Goal: Task Accomplishment & Management: Manage account settings

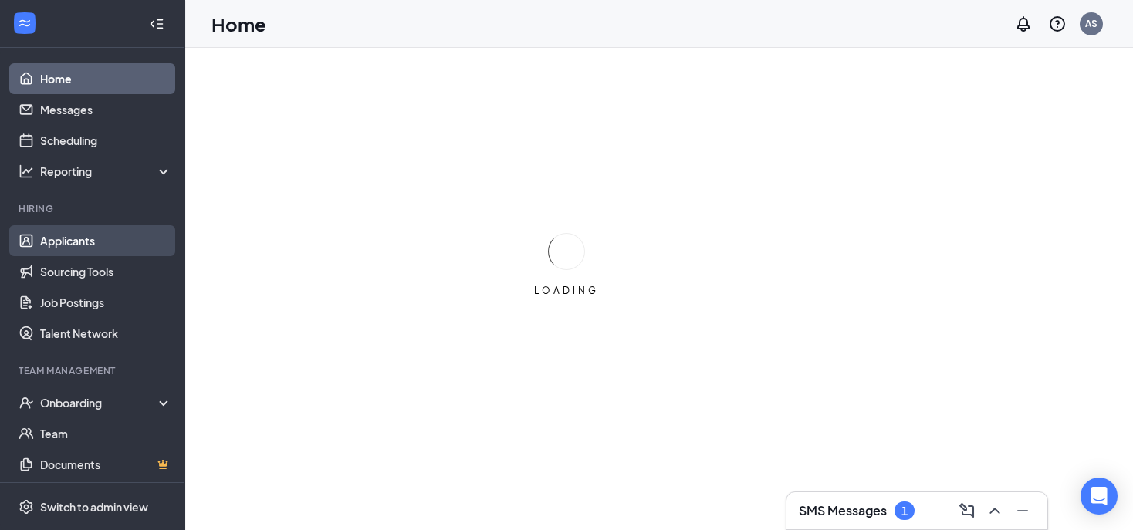
click at [126, 227] on link "Applicants" at bounding box center [106, 240] width 132 height 31
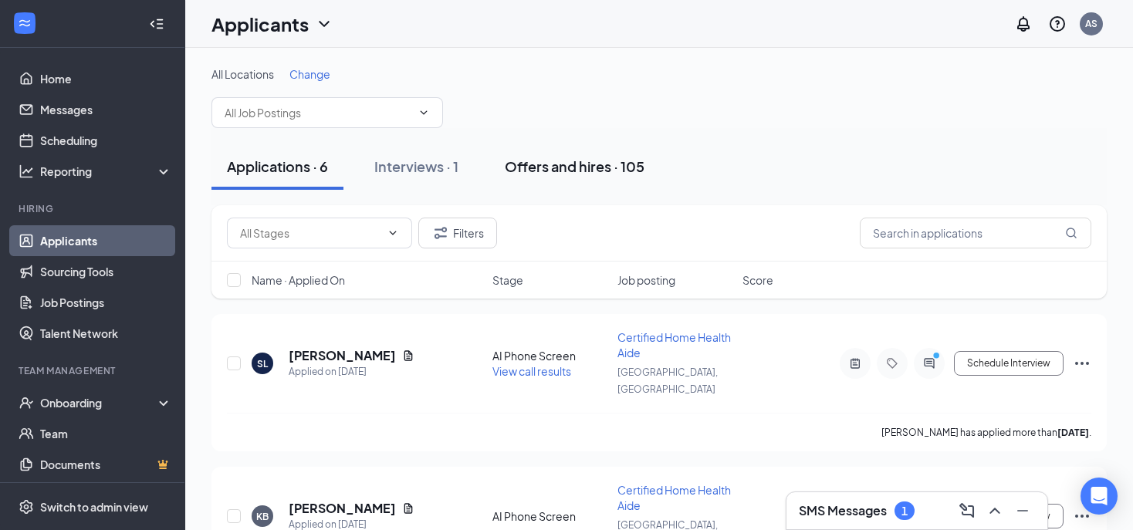
click at [594, 157] on div "Offers and hires · 105" at bounding box center [575, 166] width 140 height 19
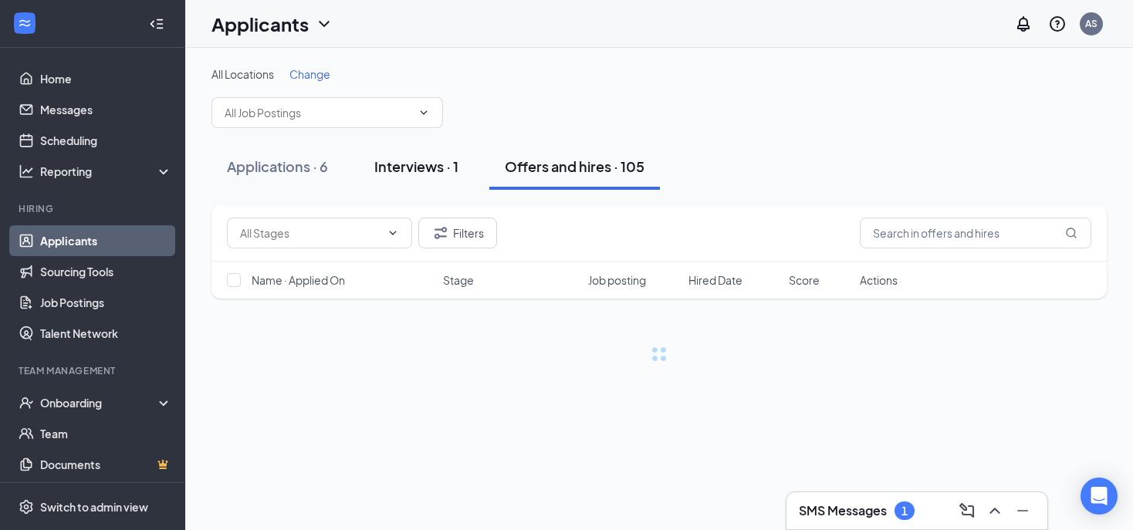
click at [411, 165] on div "Interviews · 1" at bounding box center [416, 166] width 84 height 19
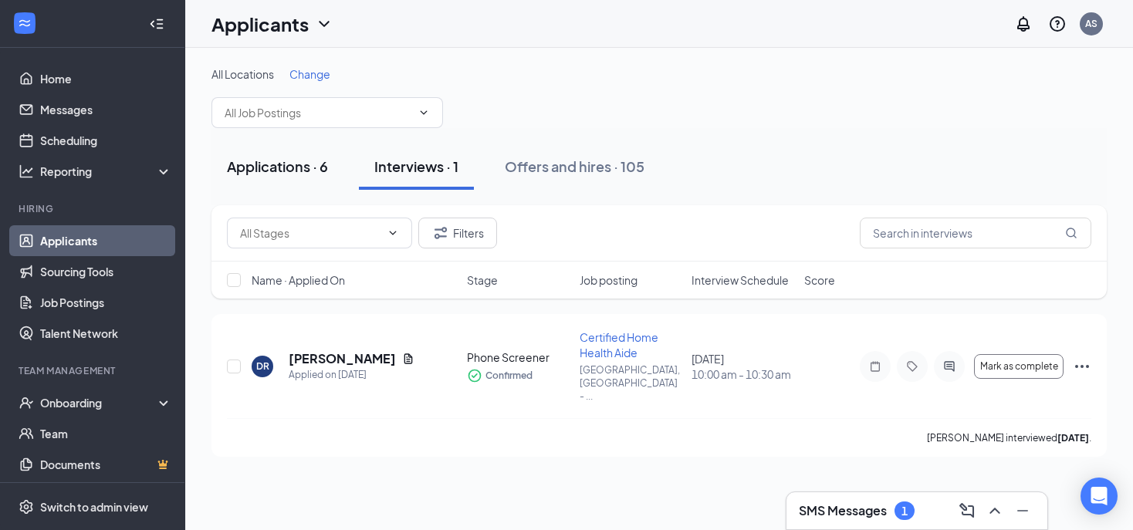
click at [249, 169] on div "Applications · 6" at bounding box center [277, 166] width 101 height 19
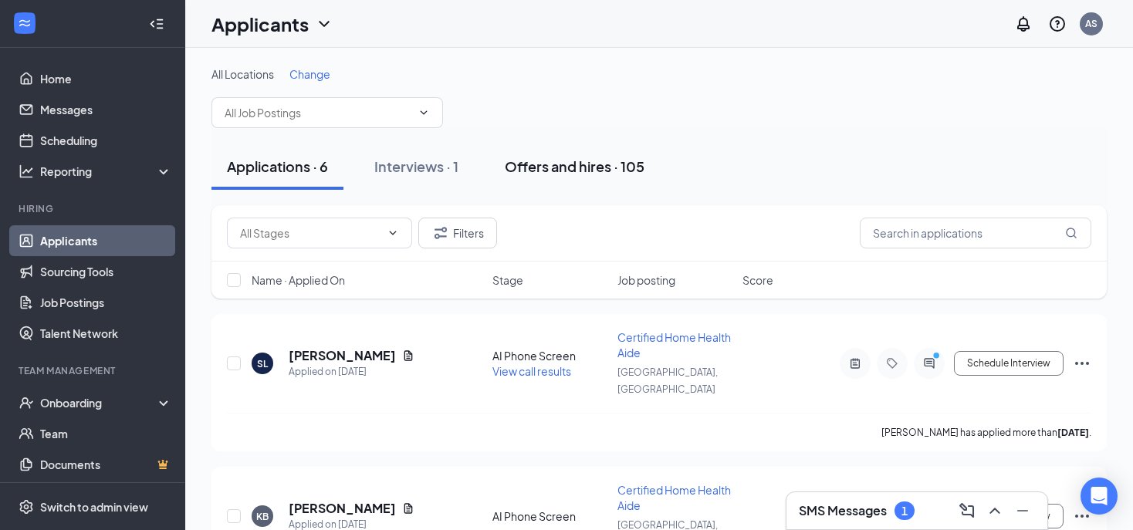
click at [612, 161] on div "Offers and hires · 105" at bounding box center [575, 166] width 140 height 19
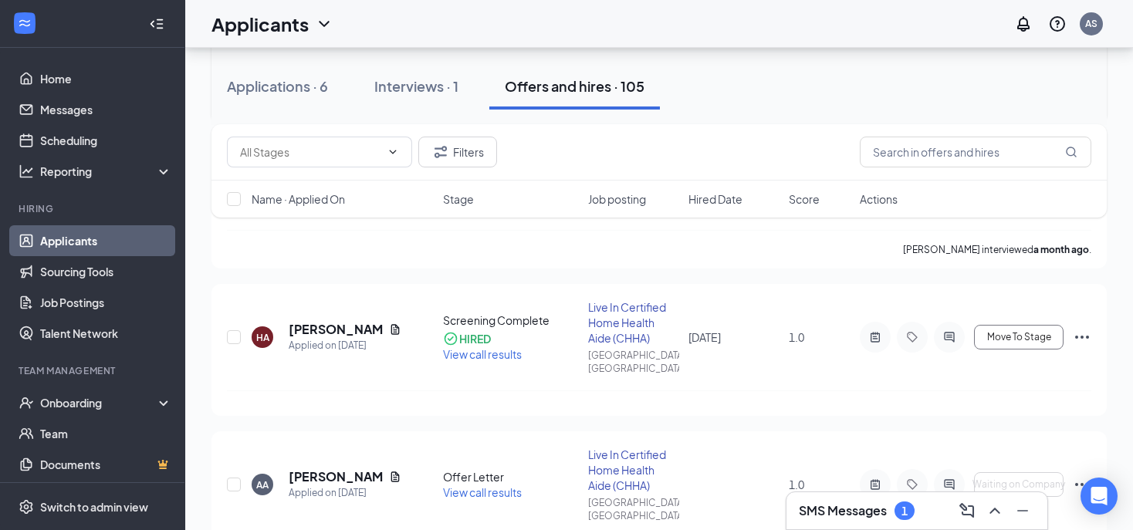
scroll to position [431, 0]
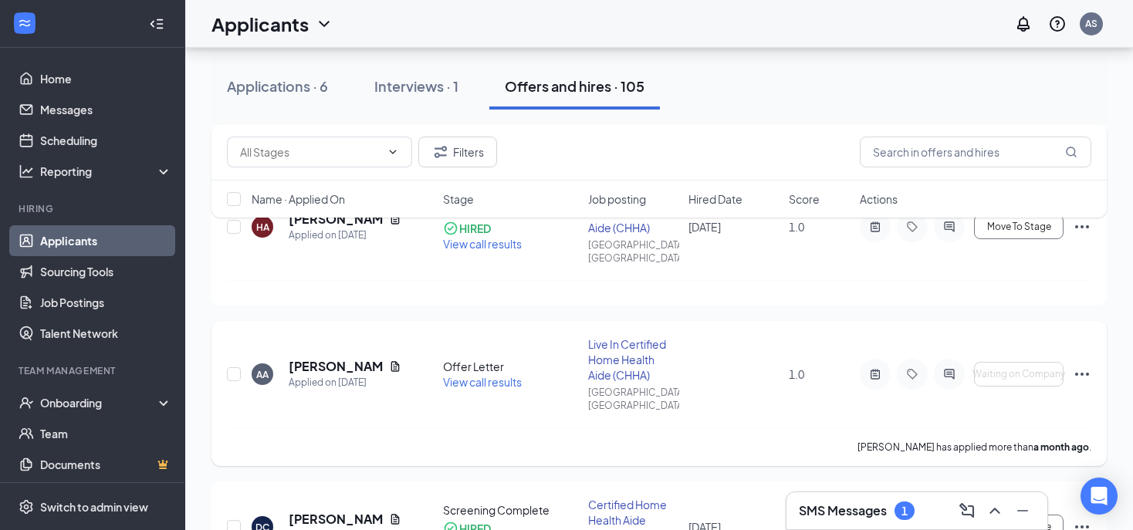
click at [1085, 365] on icon "Ellipses" at bounding box center [1082, 374] width 19 height 19
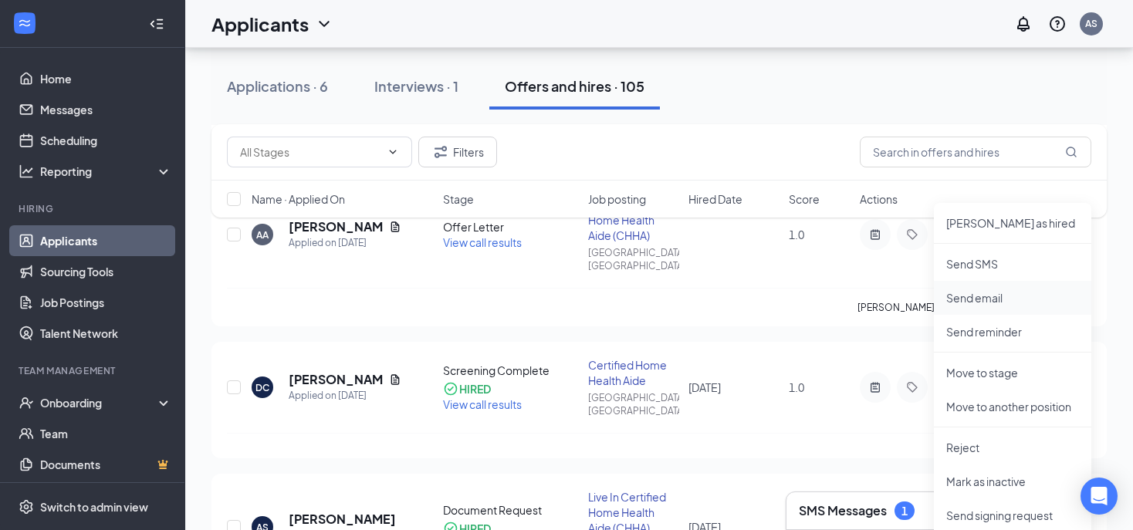
scroll to position [571, 0]
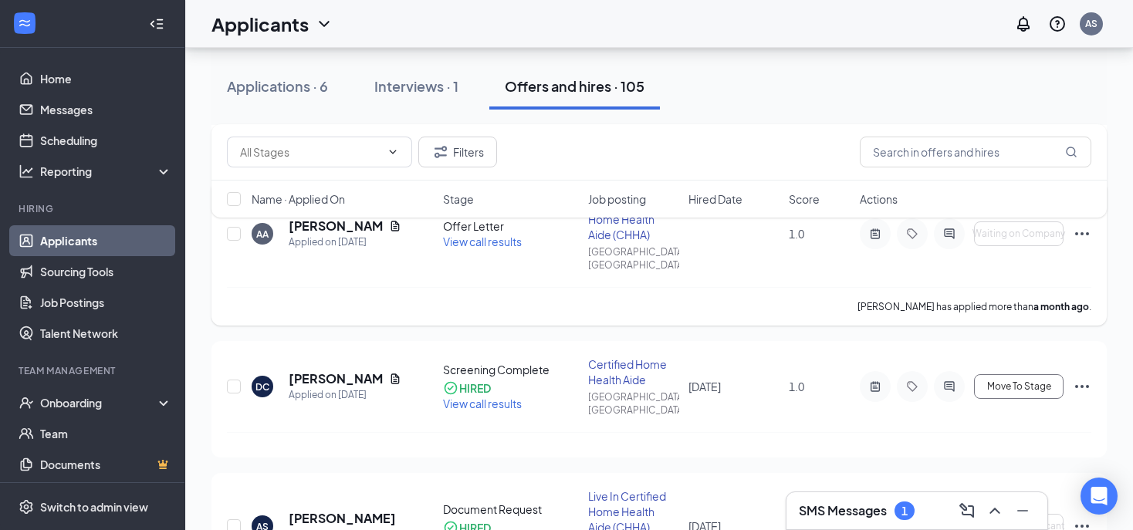
click at [821, 287] on div "[PERSON_NAME] has applied more than a month ago ." at bounding box center [659, 306] width 865 height 39
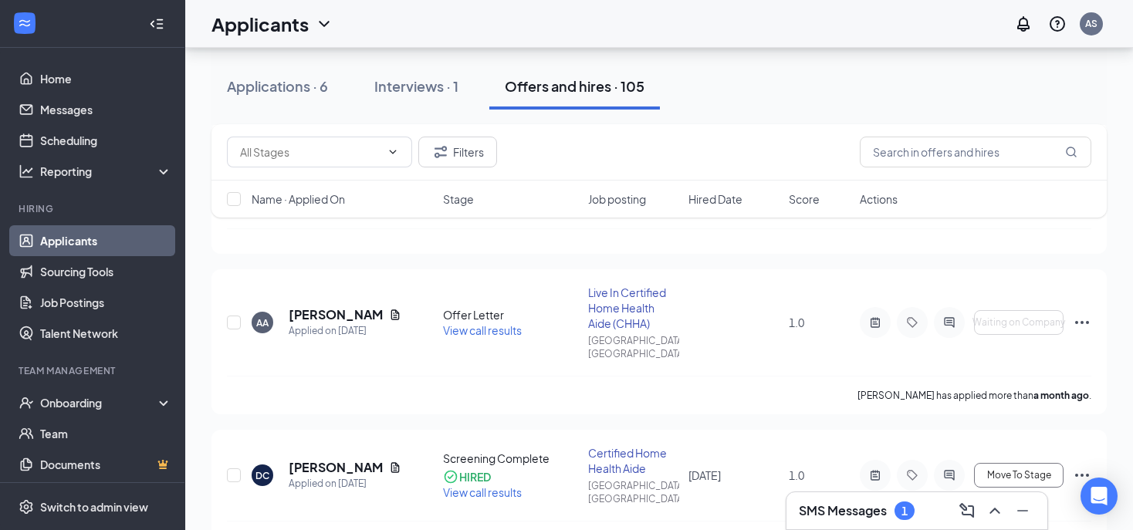
scroll to position [475, 0]
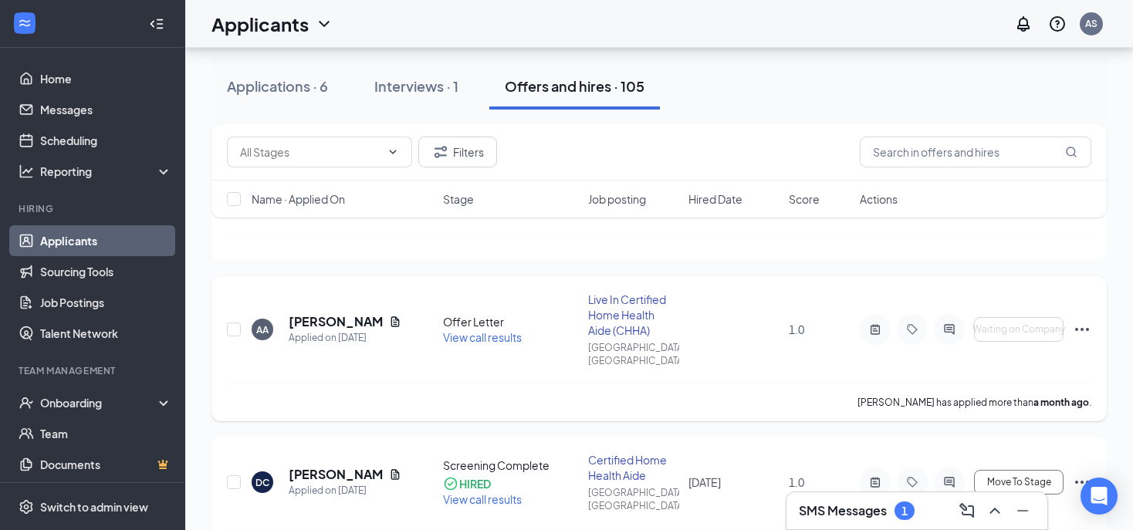
click at [1091, 287] on div "AA [PERSON_NAME] Applied on [DATE] Offer Letter View call results Live In Certi…" at bounding box center [658, 348] width 895 height 145
click at [1082, 320] on icon "Ellipses" at bounding box center [1082, 329] width 19 height 19
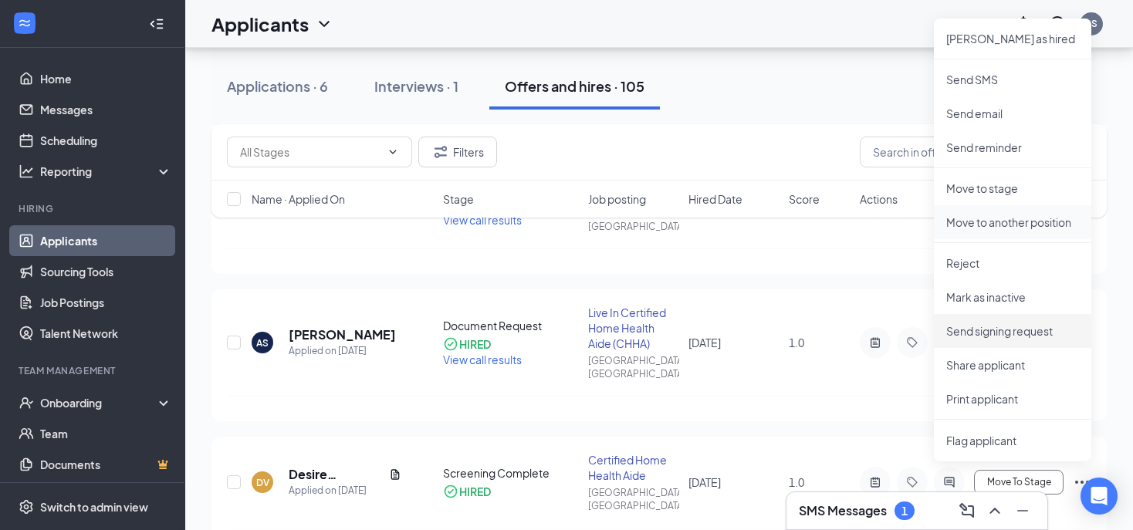
scroll to position [760, 0]
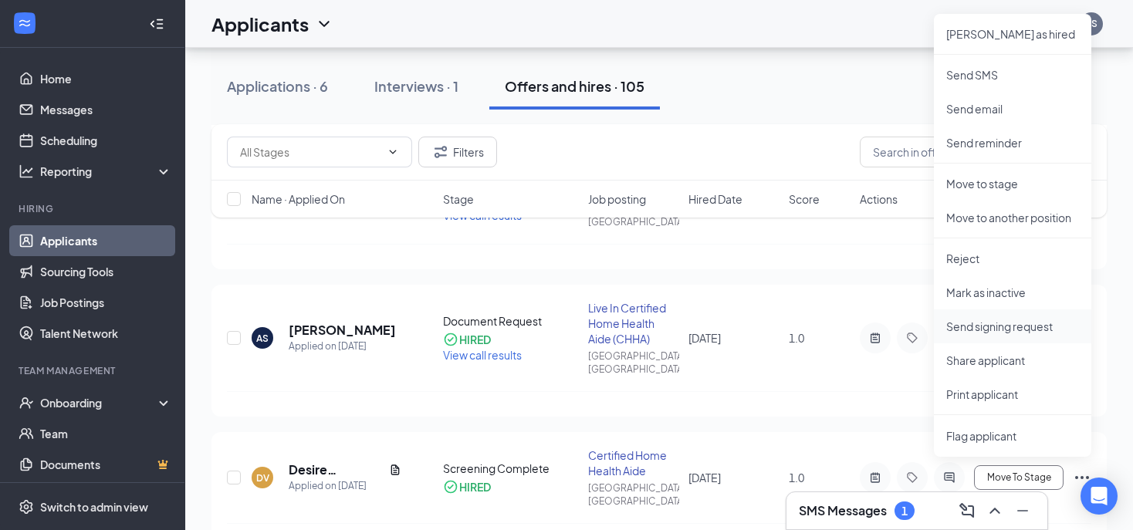
click at [1042, 320] on p "Send signing request" at bounding box center [1012, 326] width 133 height 15
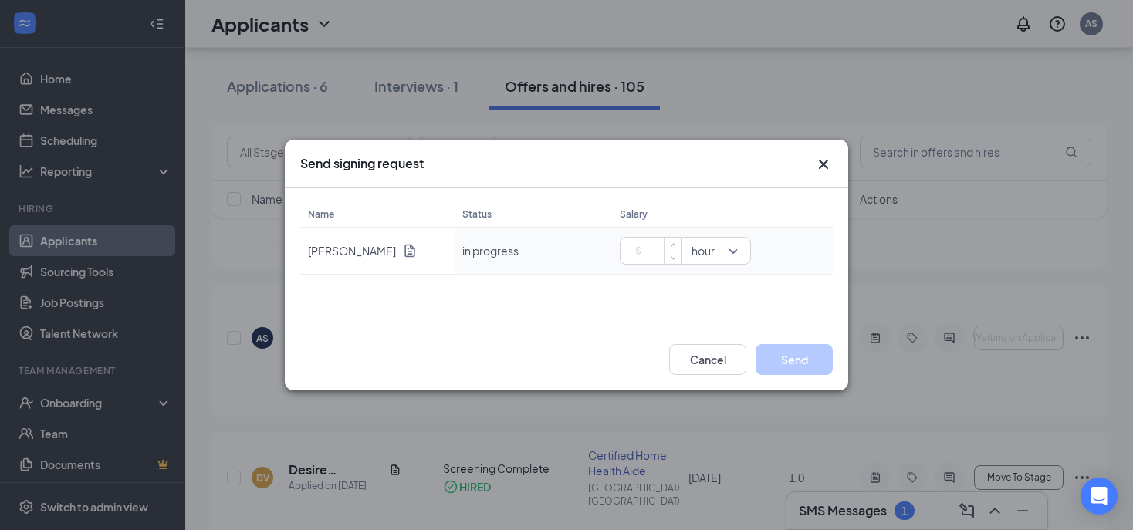
click at [648, 253] on input at bounding box center [654, 250] width 54 height 23
click at [702, 253] on div "Name [PERSON_NAME] Status Salary in progress hour" at bounding box center [566, 242] width 533 height 82
click at [706, 250] on span "day" at bounding box center [703, 249] width 19 height 17
click at [638, 249] on input at bounding box center [654, 250] width 54 height 23
type input "210"
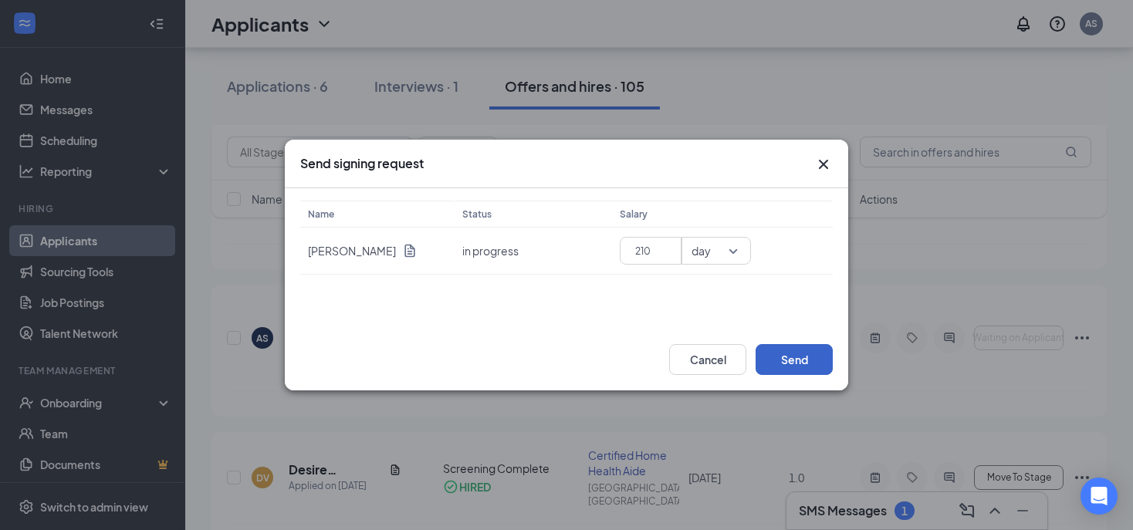
click at [794, 355] on button "Send" at bounding box center [794, 359] width 77 height 31
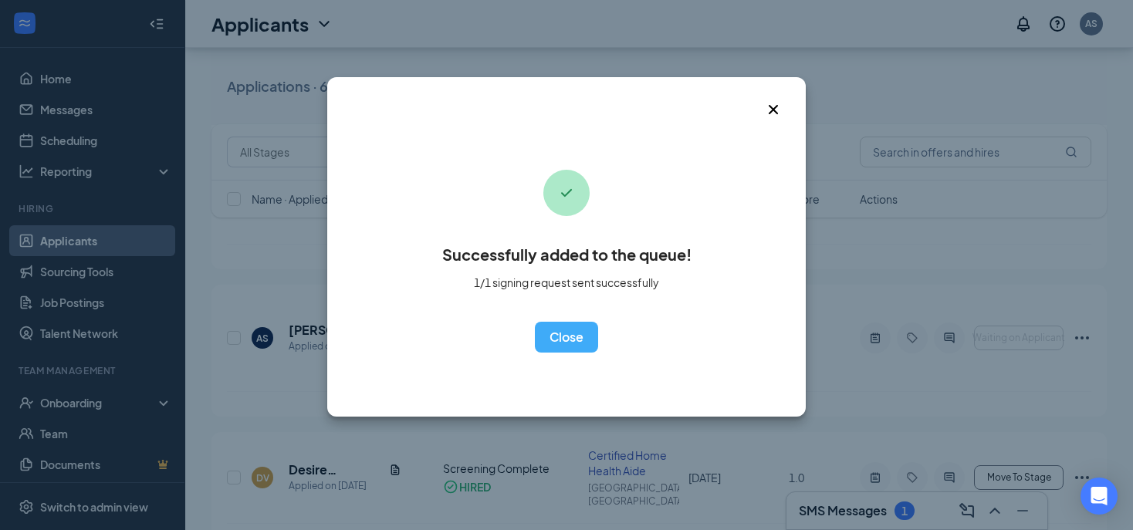
click at [770, 102] on icon "Cross" at bounding box center [773, 109] width 19 height 19
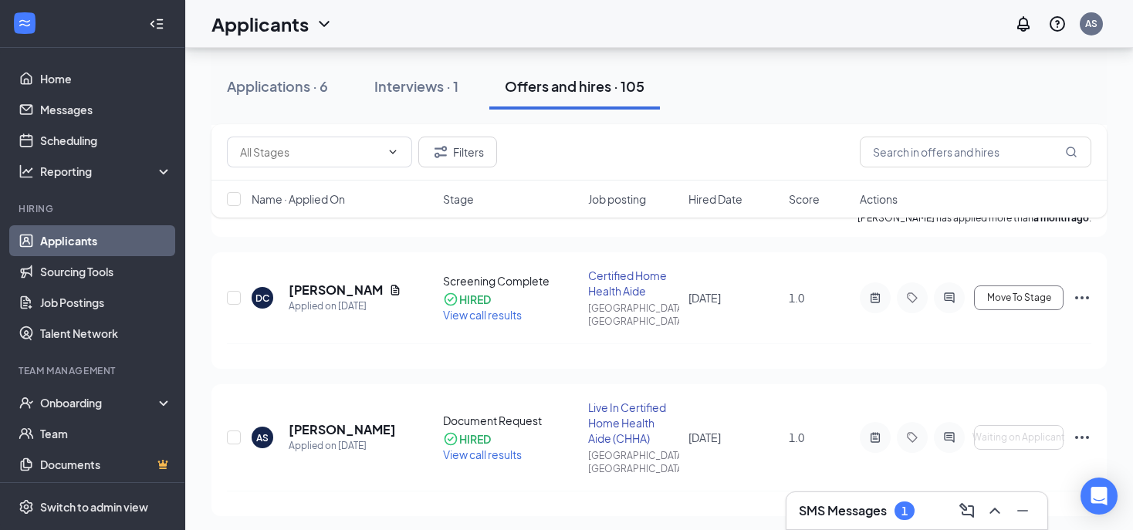
scroll to position [687, 0]
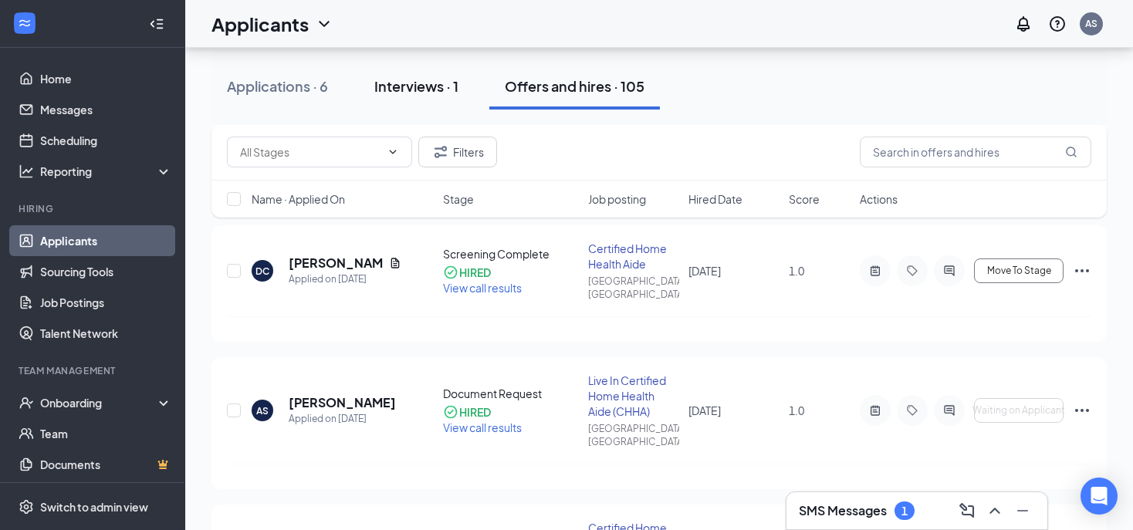
click at [415, 96] on button "Interviews · 1" at bounding box center [416, 86] width 115 height 46
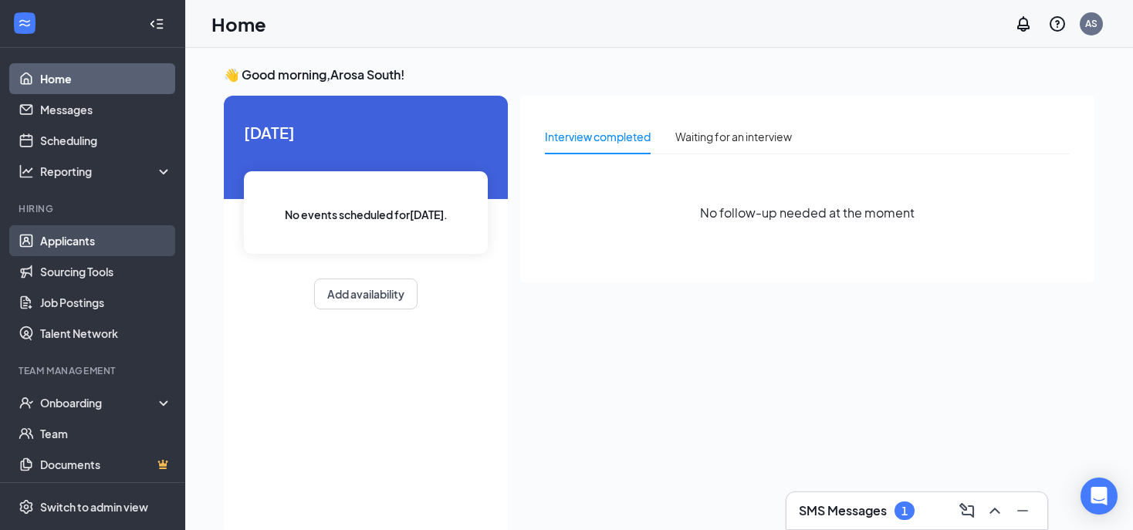
click at [42, 239] on link "Applicants" at bounding box center [106, 240] width 132 height 31
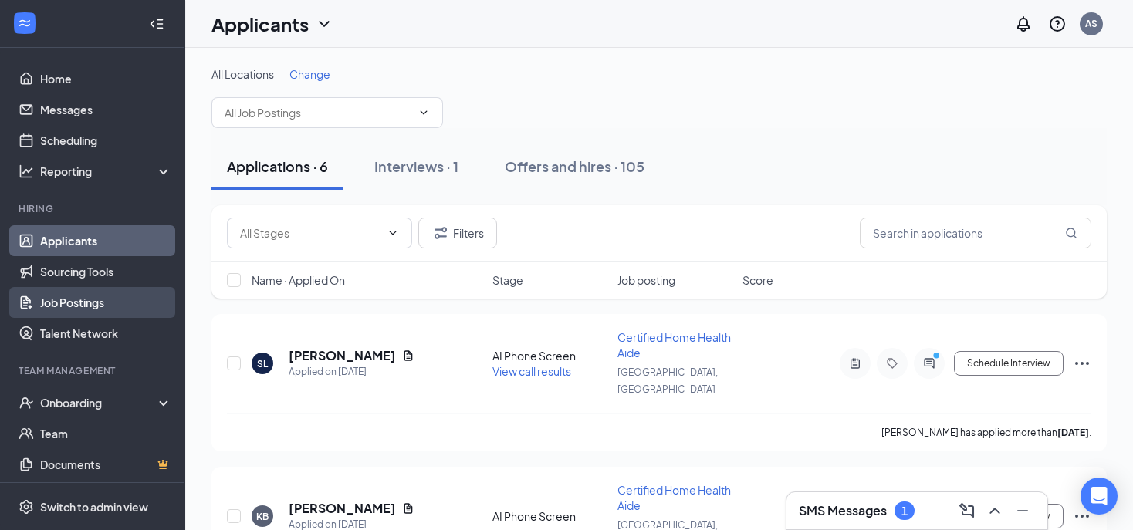
click at [50, 306] on link "Job Postings" at bounding box center [106, 302] width 132 height 31
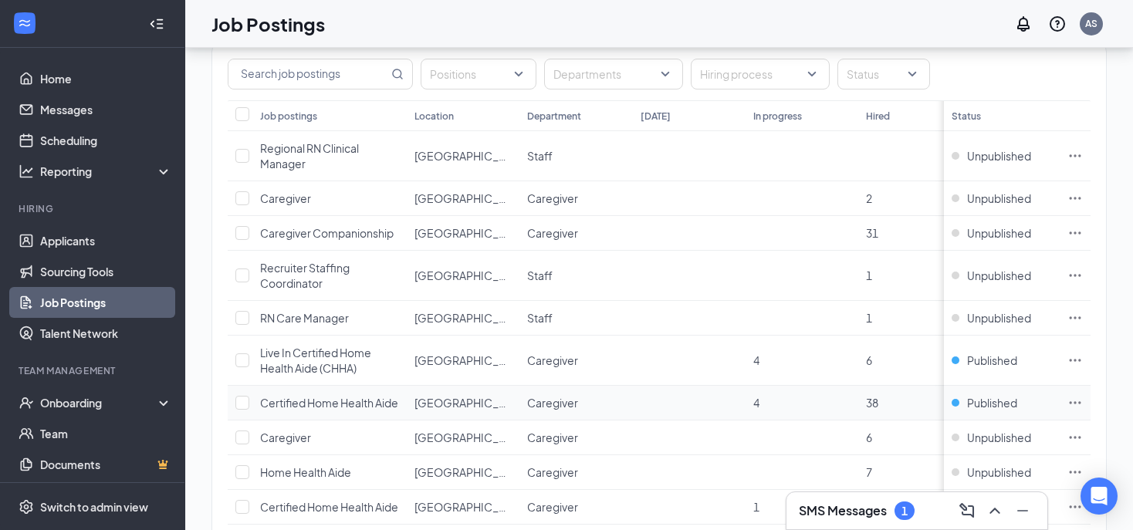
scroll to position [242, 0]
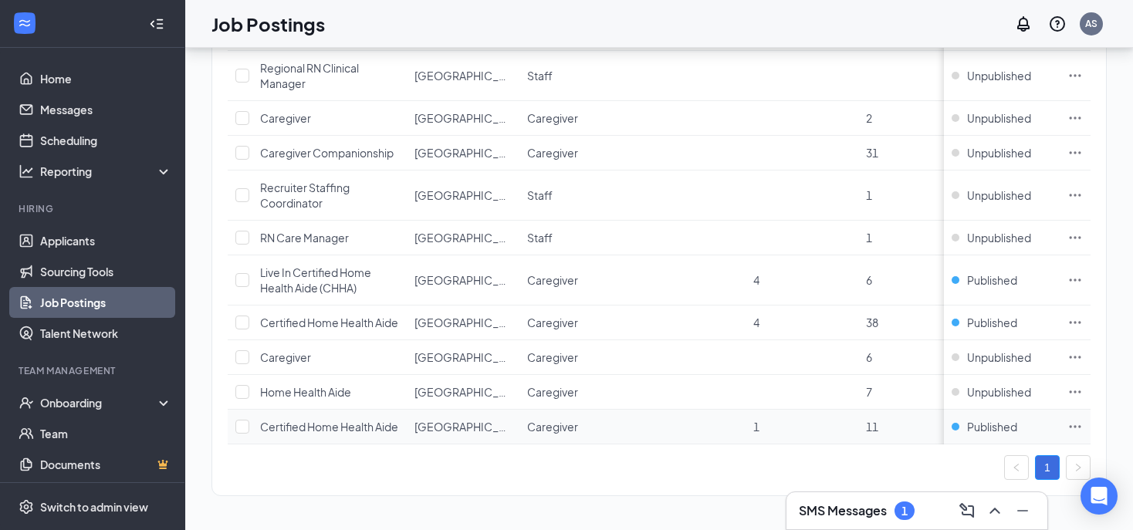
click at [285, 419] on div "Certified Home Health Aide" at bounding box center [329, 426] width 138 height 15
